Goal: Transaction & Acquisition: Subscribe to service/newsletter

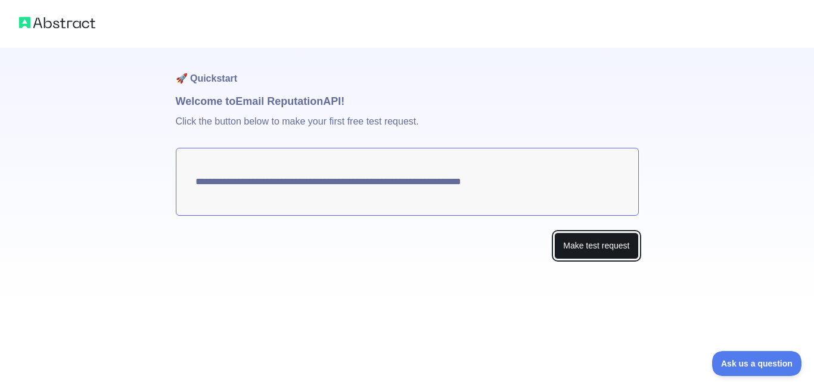
click at [615, 252] on button "Make test request" at bounding box center [596, 245] width 84 height 27
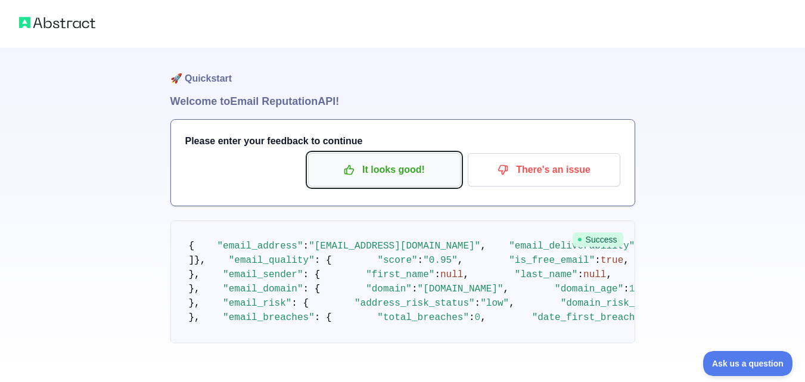
click at [396, 169] on p "It looks good!" at bounding box center [384, 170] width 135 height 20
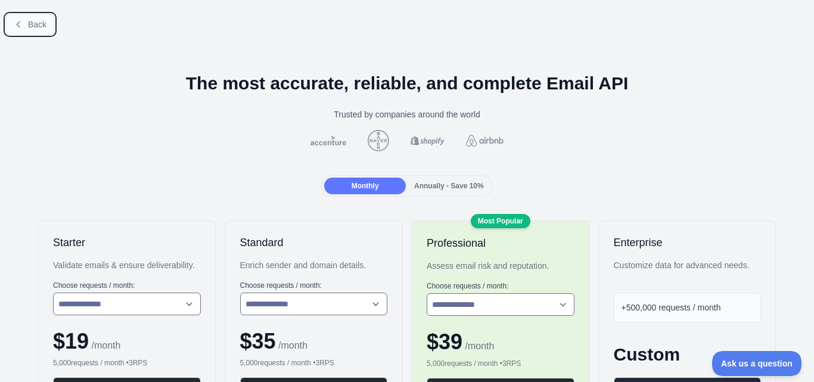
click at [20, 20] on icon at bounding box center [19, 25] width 10 height 10
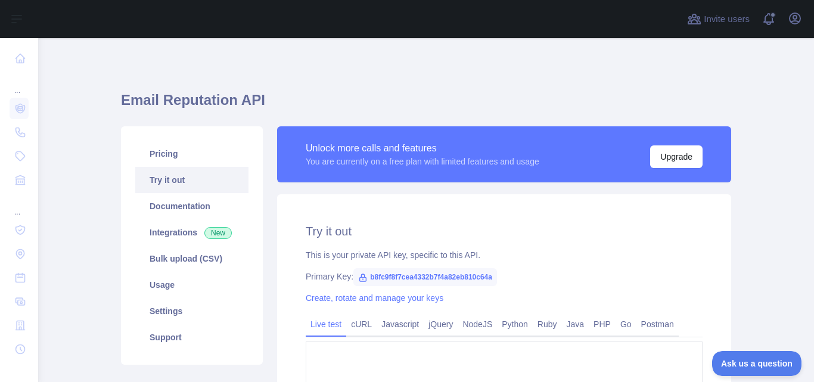
type textarea "**********"
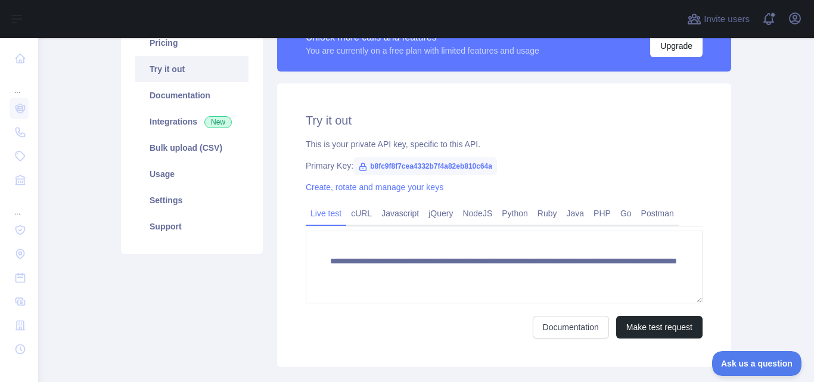
scroll to position [119, 0]
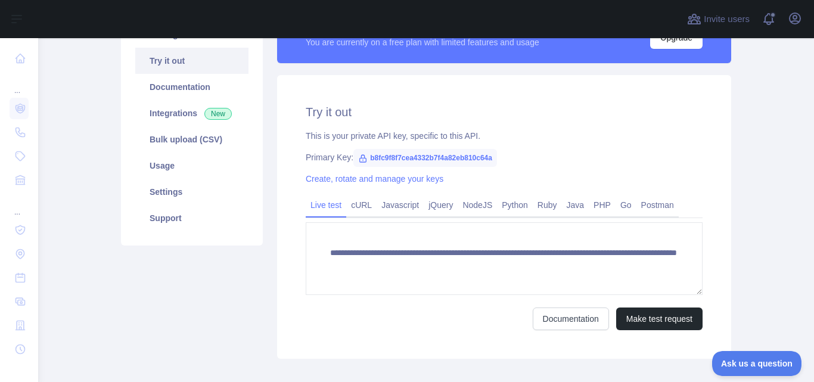
click at [398, 157] on span "b8fc9f8f7cea4332b7f4a82eb810c64a" at bounding box center [426, 158] width 144 height 18
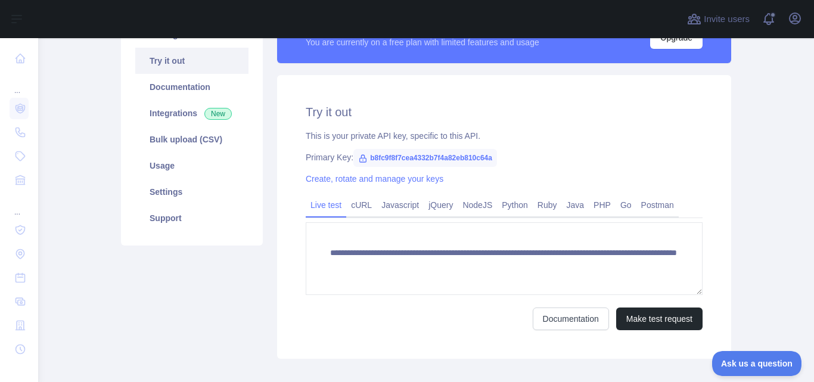
click at [398, 157] on span "b8fc9f8f7cea4332b7f4a82eb810c64a" at bounding box center [426, 158] width 144 height 18
